Goal: Use online tool/utility: Utilize a website feature to perform a specific function

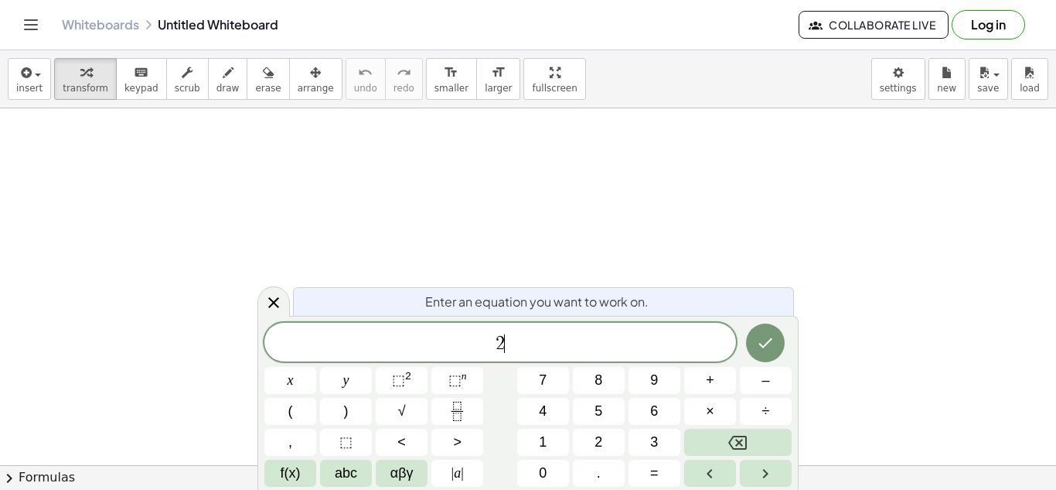
scroll to position [2, 0]
click at [723, 415] on button "×" at bounding box center [710, 411] width 52 height 27
click at [548, 416] on button "4" at bounding box center [543, 411] width 52 height 27
click at [767, 339] on icon "Done" at bounding box center [765, 342] width 19 height 19
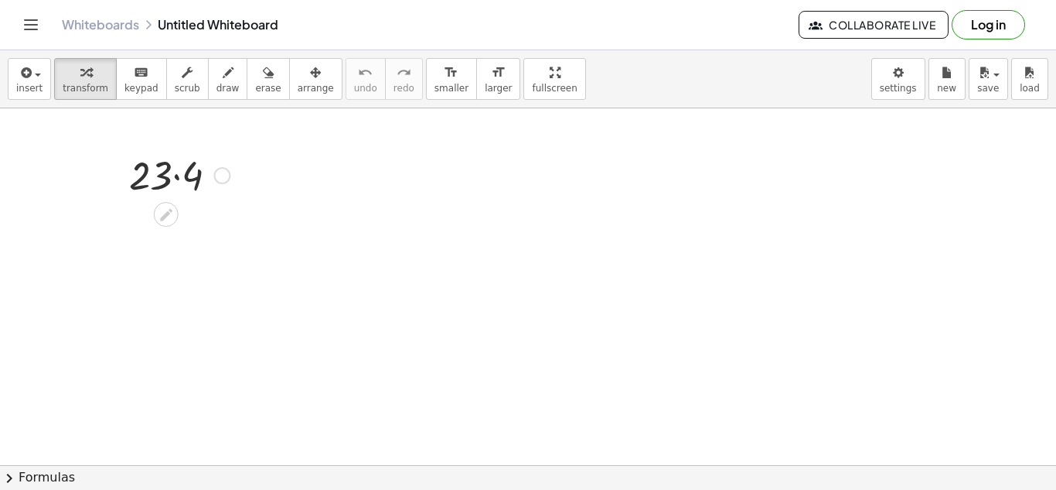
click at [177, 177] on div at bounding box center [179, 174] width 116 height 53
click at [223, 179] on div at bounding box center [221, 175] width 17 height 17
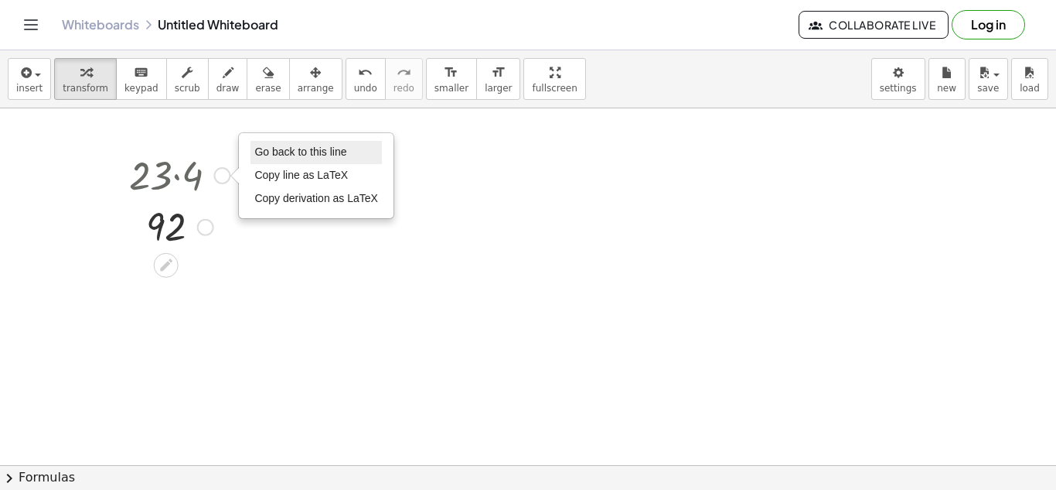
click at [262, 159] on li "Go back to this line" at bounding box center [316, 152] width 131 height 23
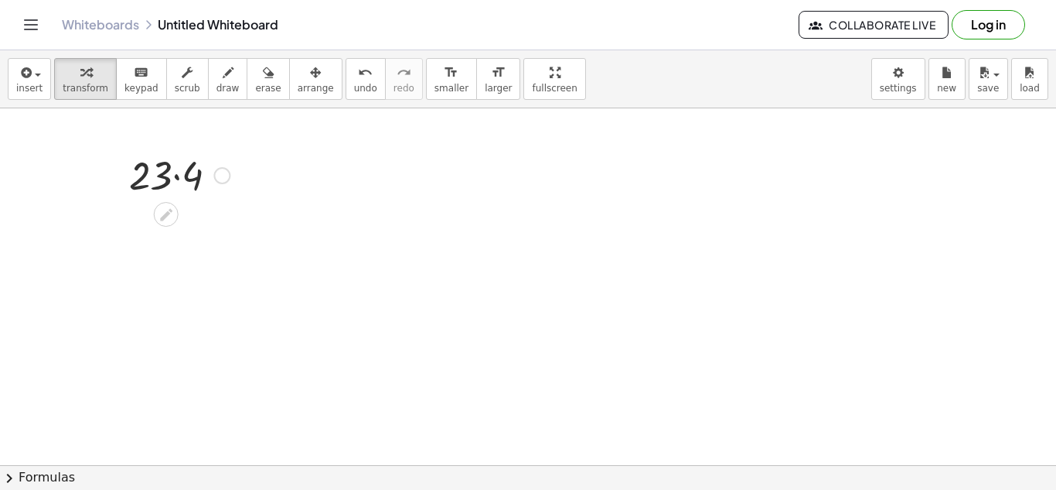
click at [226, 173] on div "Go back to this line Copy line as LaTeX Copy derivation as LaTeX" at bounding box center [221, 175] width 17 height 17
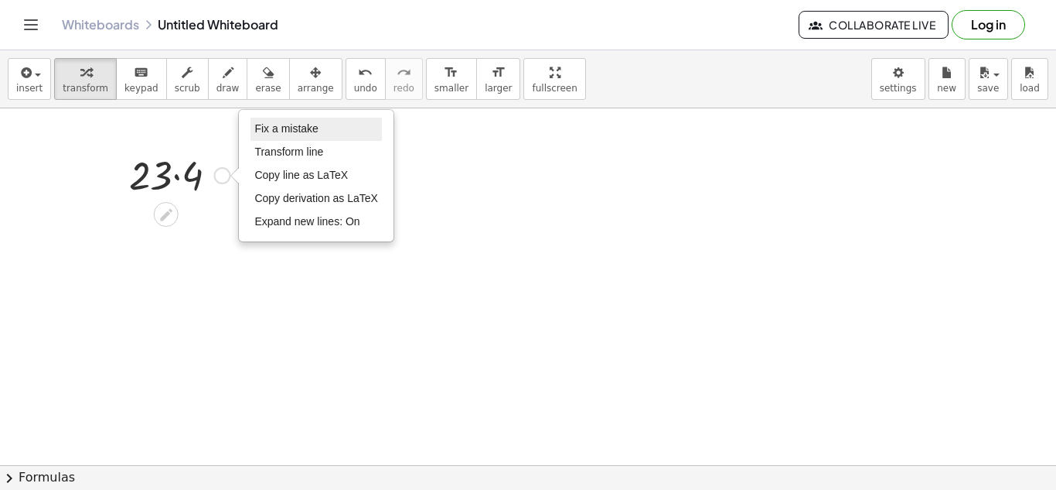
click at [297, 124] on span "Fix a mistake" at bounding box center [285, 128] width 63 height 12
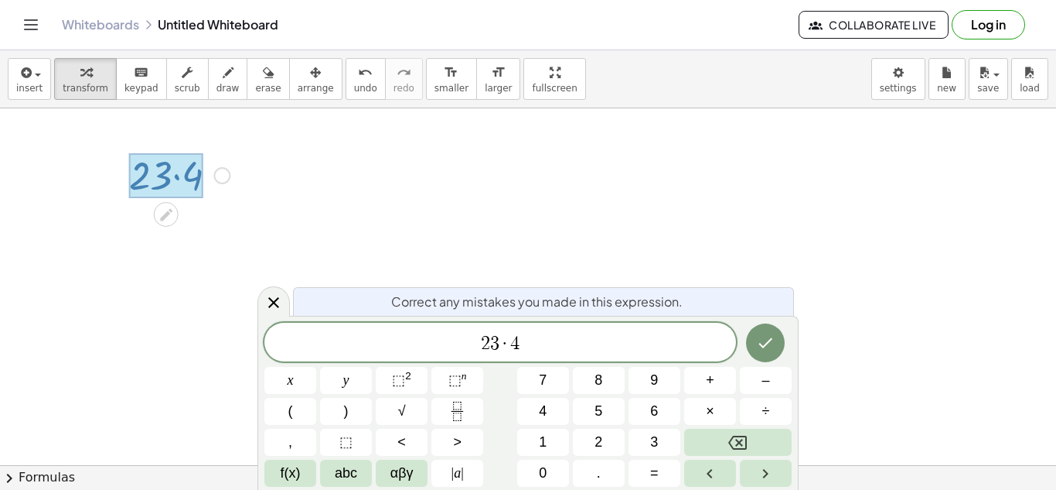
click at [493, 340] on span "3" at bounding box center [494, 343] width 9 height 19
click at [574, 338] on span "1 ​ 3 · 4" at bounding box center [501, 344] width 472 height 22
click at [770, 348] on icon "Done" at bounding box center [765, 342] width 19 height 19
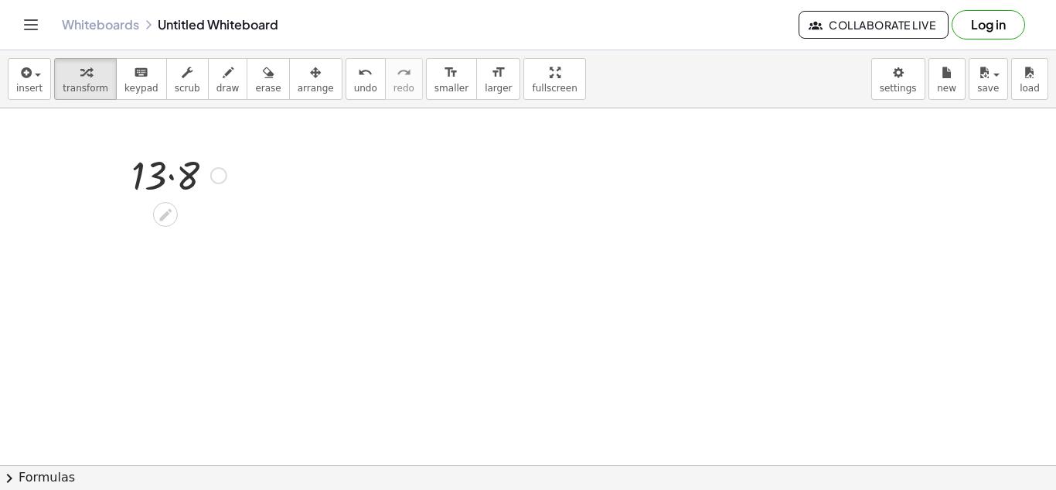
click at [171, 180] on div at bounding box center [179, 174] width 111 height 53
